Goal: Download file/media

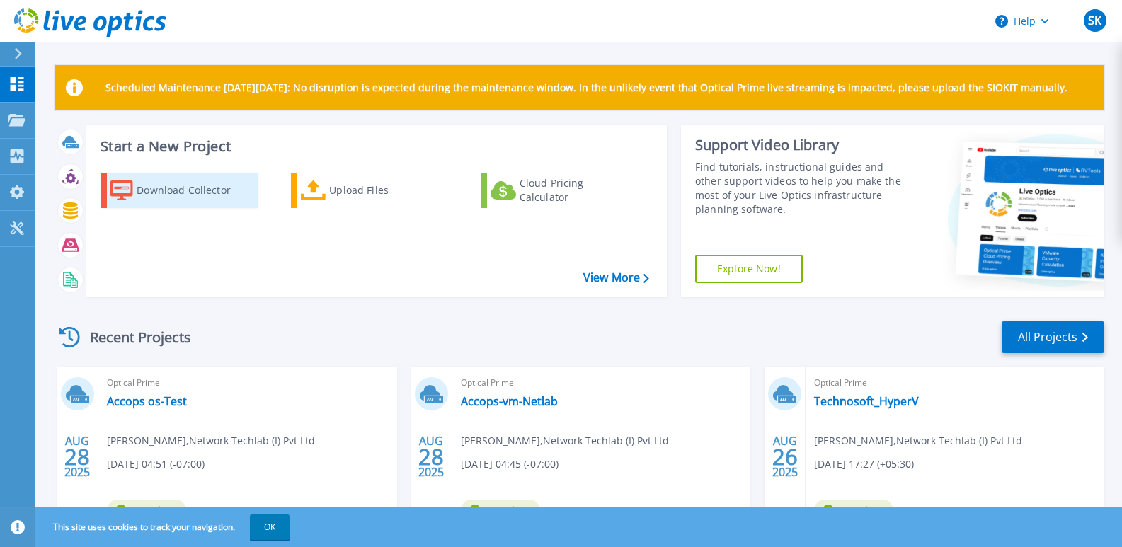
click at [173, 184] on div "Download Collector" at bounding box center [193, 190] width 113 height 28
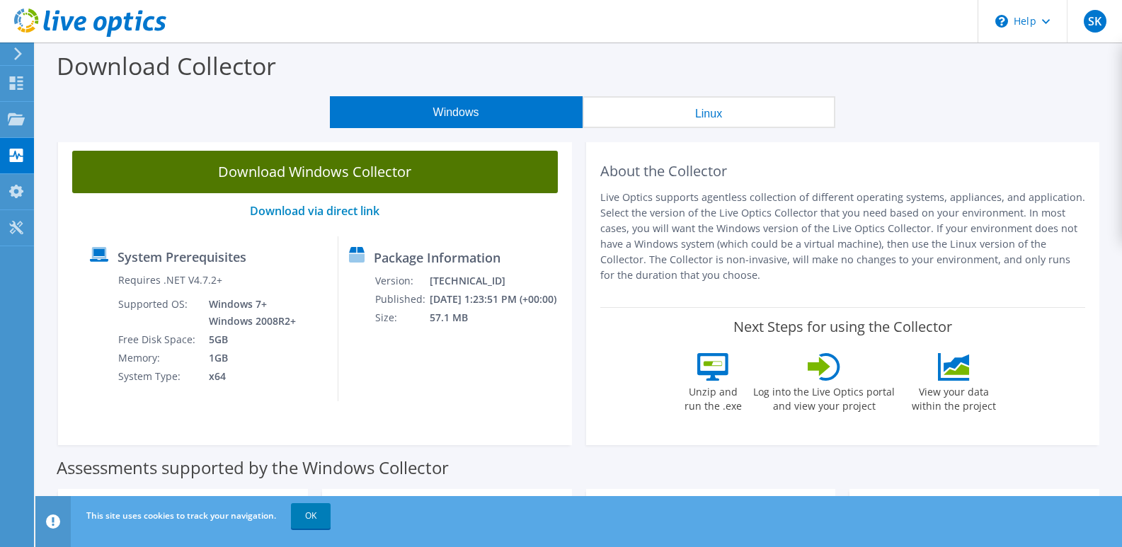
click at [328, 167] on link "Download Windows Collector" at bounding box center [315, 172] width 486 height 42
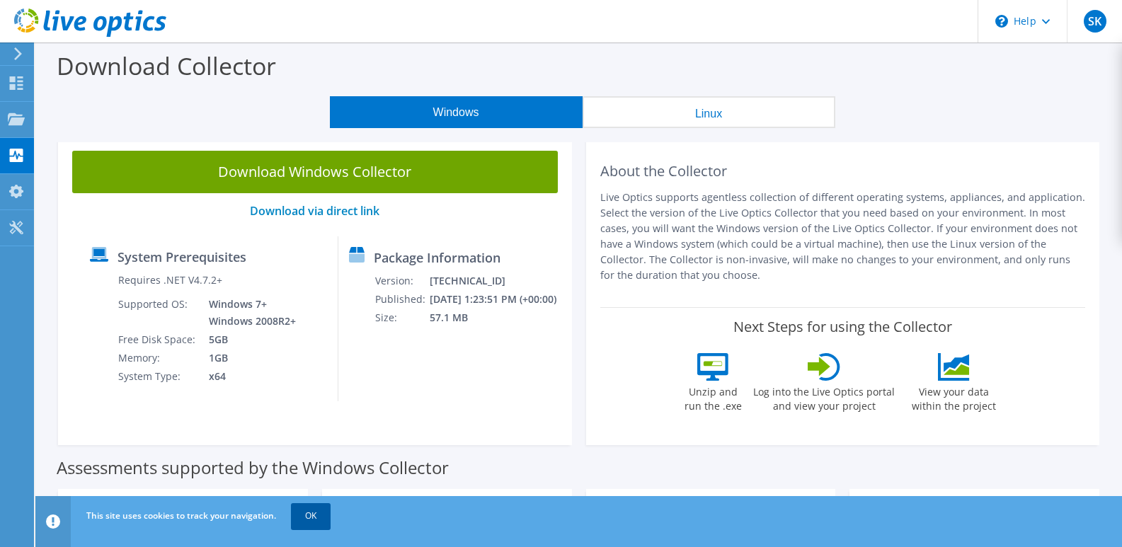
click at [307, 509] on link "OK" at bounding box center [311, 515] width 40 height 25
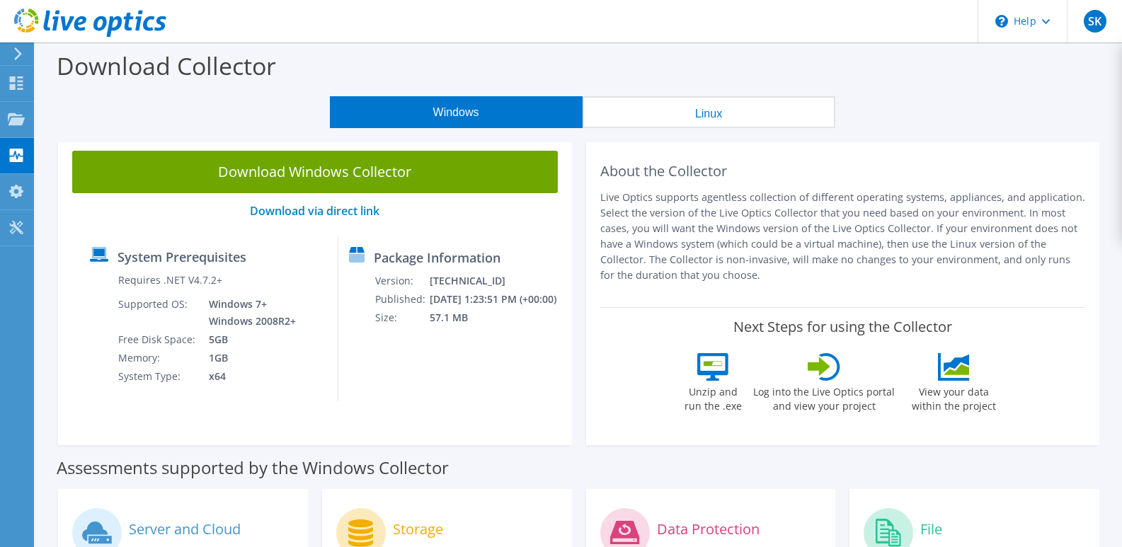
click at [1024, 124] on div "Windows Linux" at bounding box center [582, 112] width 1065 height 32
click at [1089, 21] on span "SK" at bounding box center [1095, 21] width 23 height 23
click at [1092, 28] on span "SK" at bounding box center [1095, 21] width 23 height 23
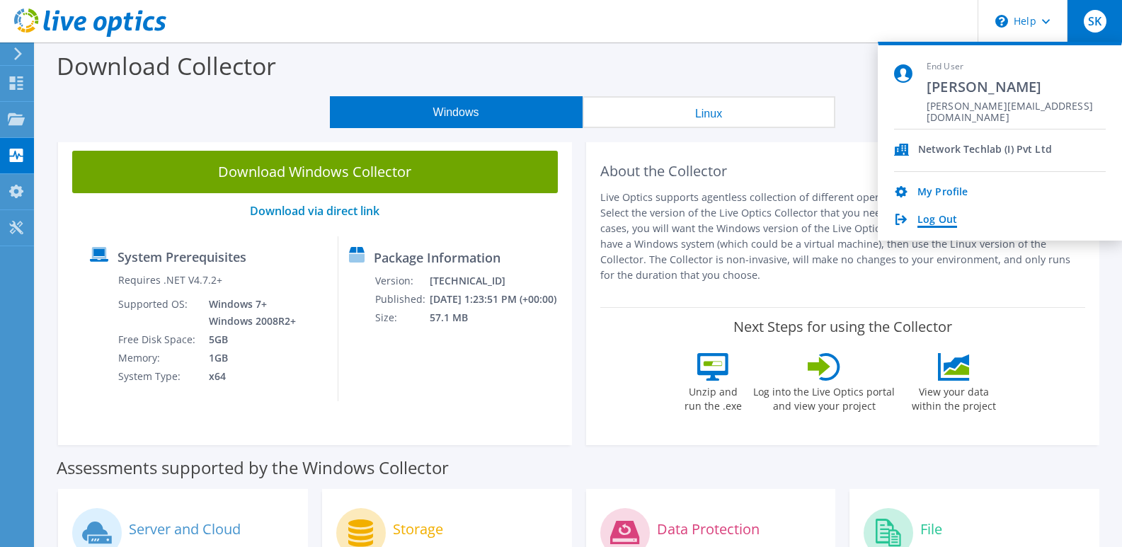
click at [928, 214] on link "Log Out" at bounding box center [937, 220] width 40 height 13
